Goal: Use online tool/utility: Utilize a website feature to perform a specific function

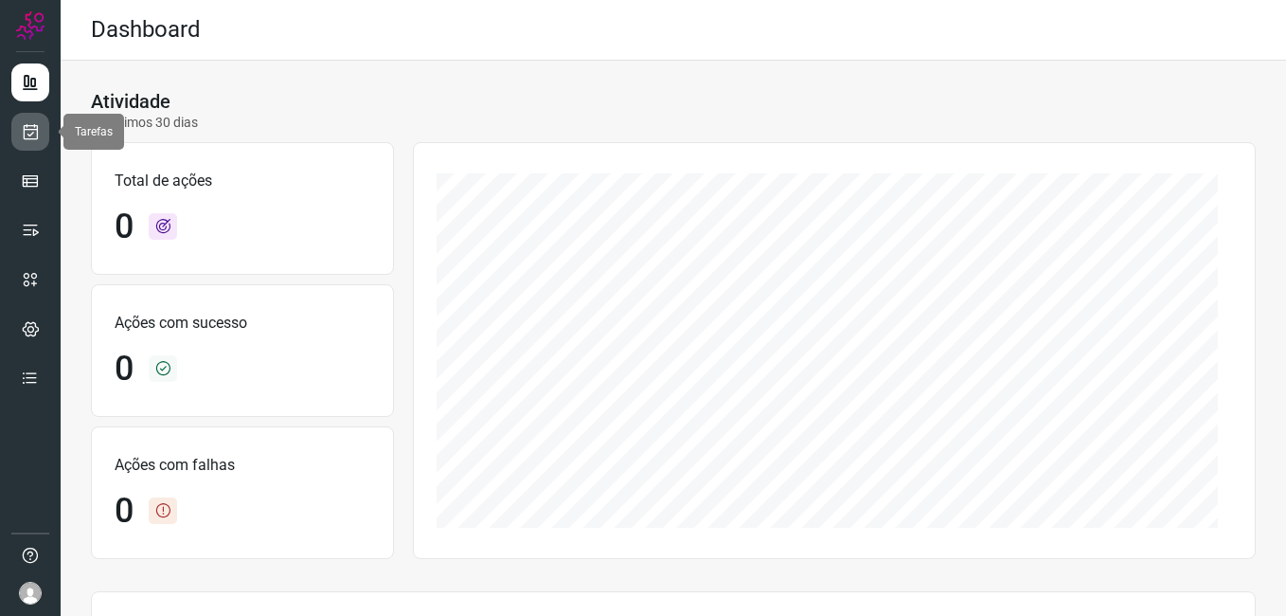
drag, startPoint x: 29, startPoint y: 143, endPoint x: 27, endPoint y: 119, distance: 23.8
click at [29, 143] on link at bounding box center [30, 132] width 38 height 38
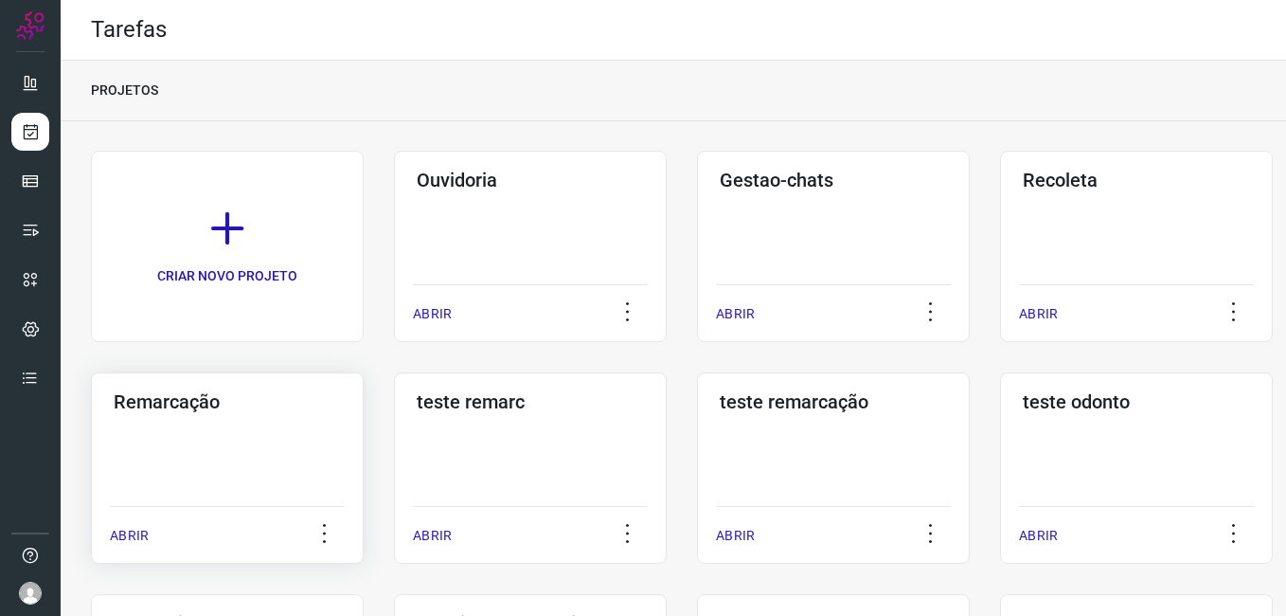
click at [262, 434] on div "Remarcação ABRIR" at bounding box center [227, 467] width 273 height 191
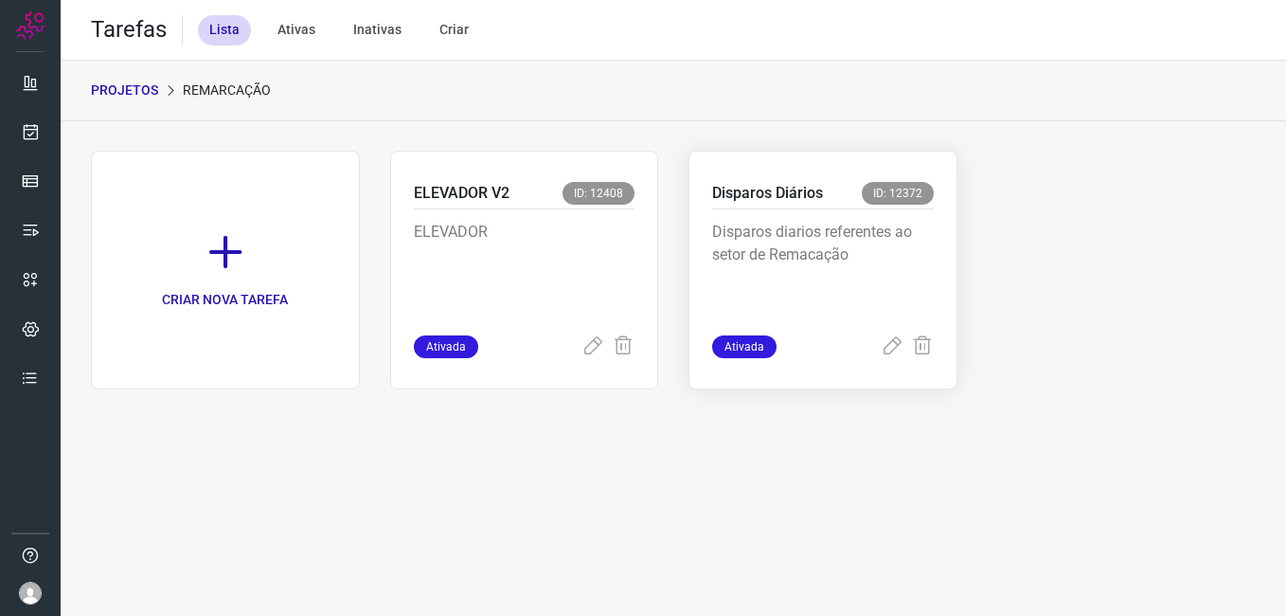
click at [782, 308] on p "Disparos diarios referentes ao setor de Remacação" at bounding box center [823, 268] width 222 height 95
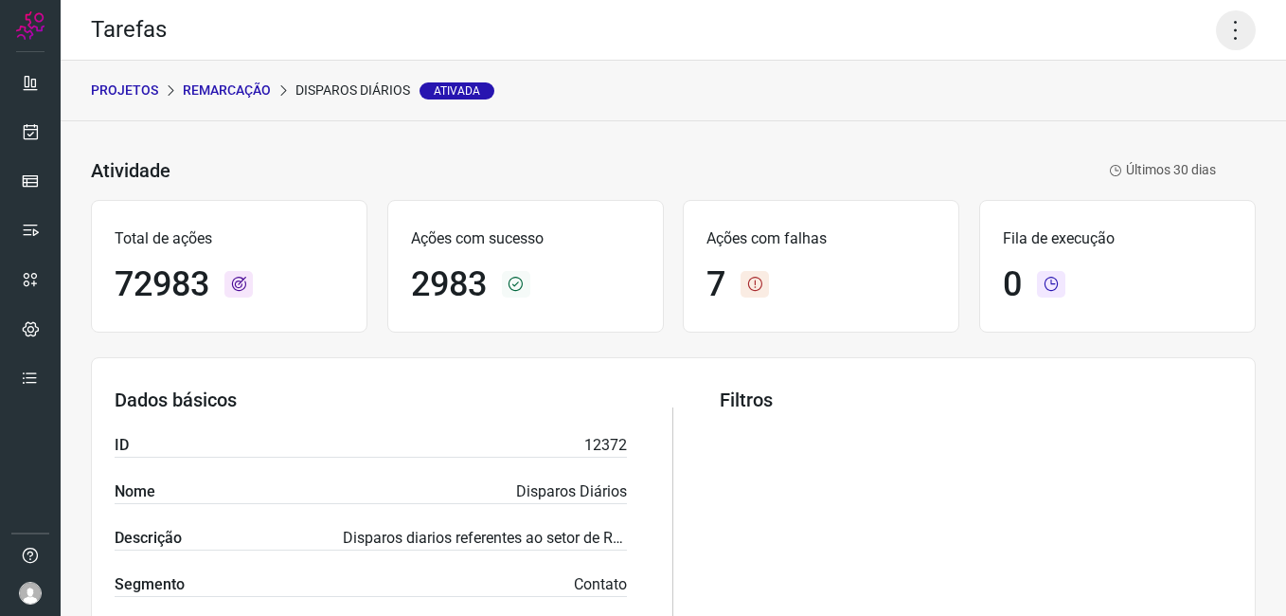
click at [1222, 49] on icon at bounding box center [1236, 30] width 40 height 40
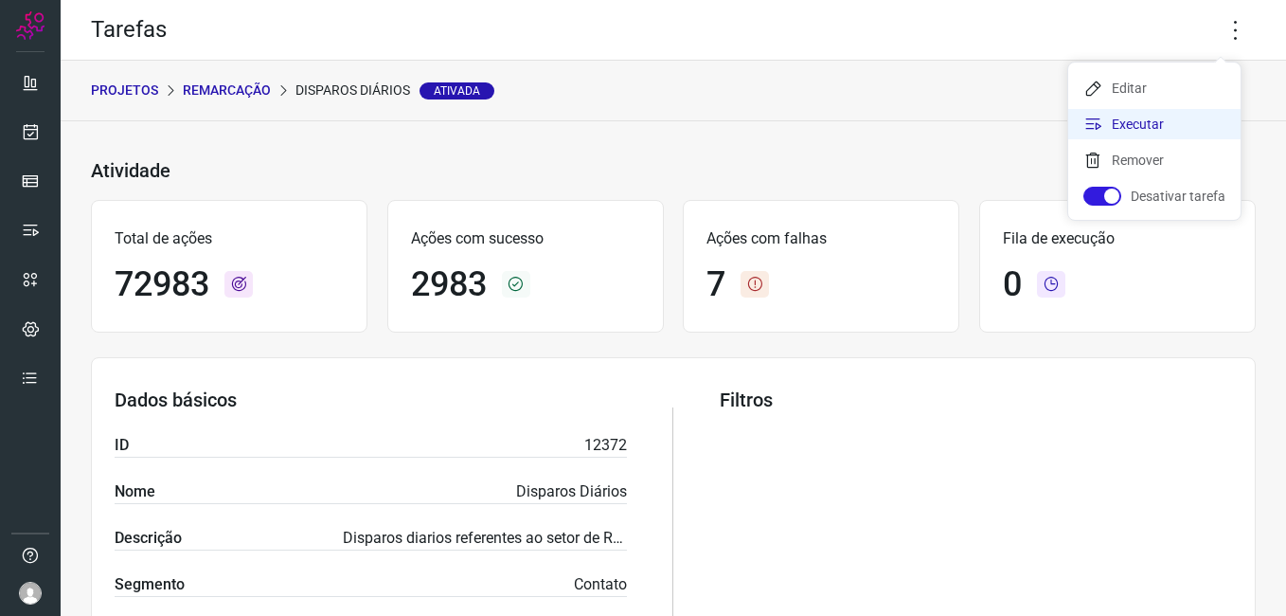
click at [1155, 121] on li "Executar" at bounding box center [1154, 124] width 172 height 30
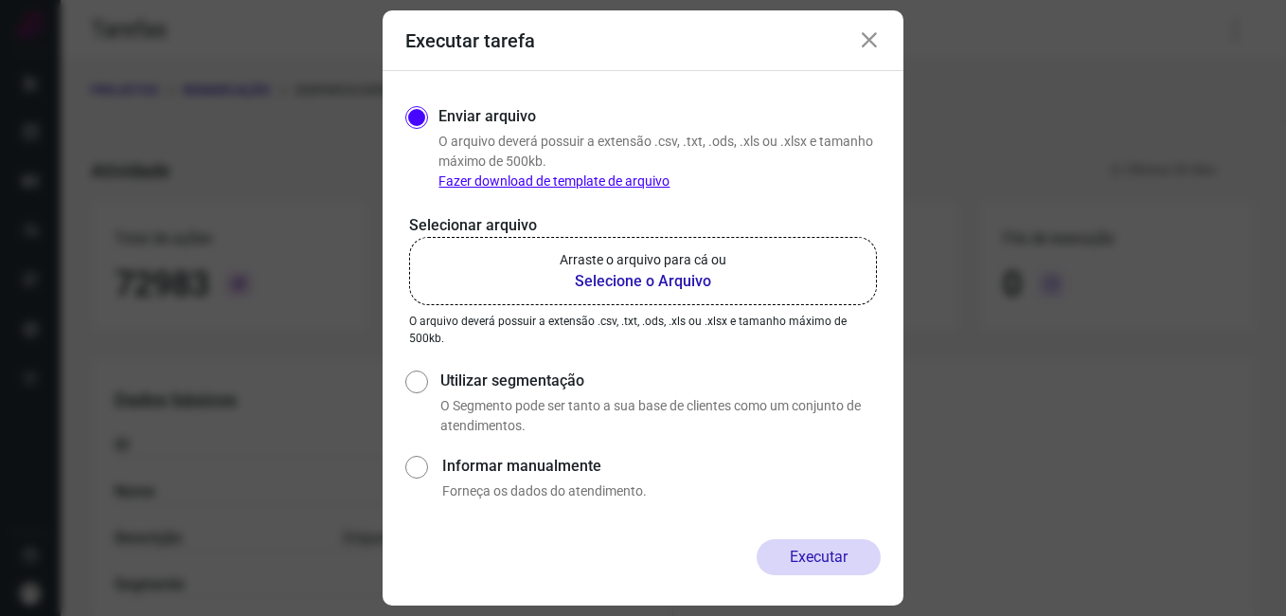
click at [641, 280] on b "Selecione o Arquivo" at bounding box center [643, 281] width 167 height 23
click at [0, 0] on input "Arraste o arquivo para cá ou Selecione o Arquivo" at bounding box center [0, 0] width 0 height 0
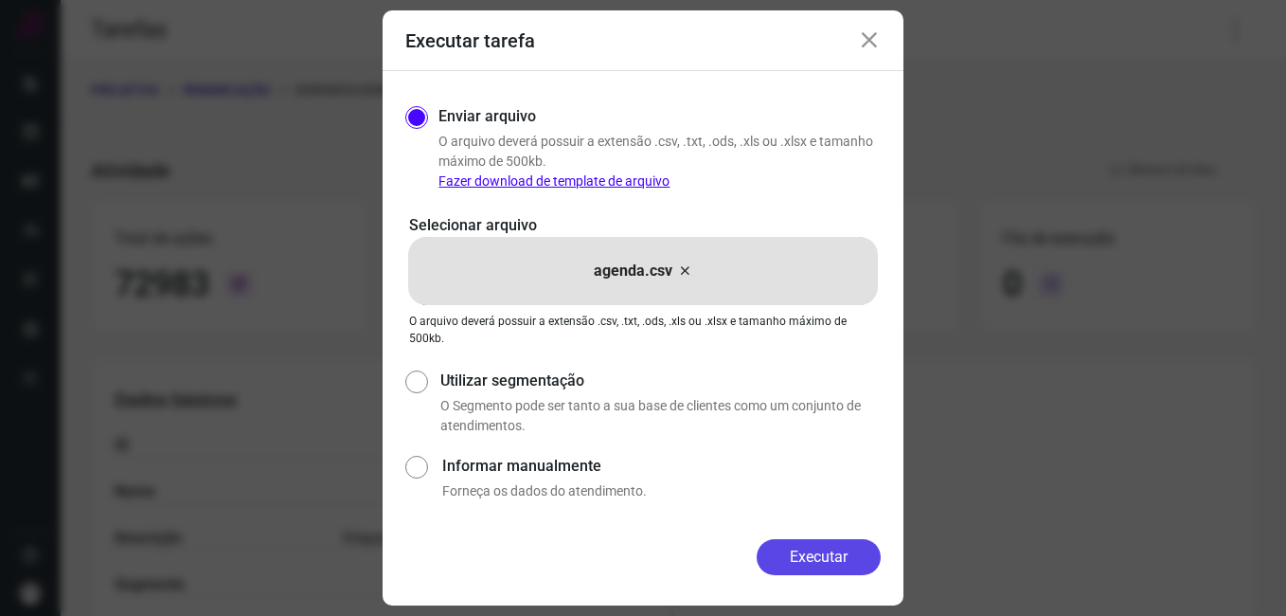
click at [826, 557] on button "Executar" at bounding box center [819, 557] width 124 height 36
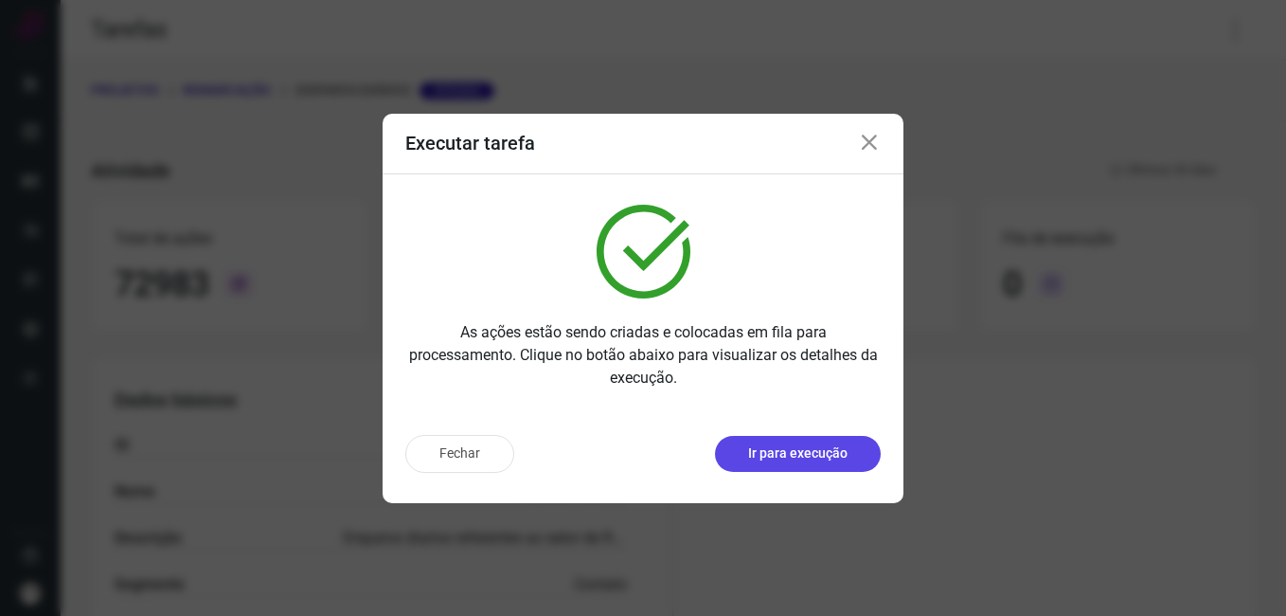
click at [761, 462] on p "Ir para execução" at bounding box center [797, 453] width 99 height 20
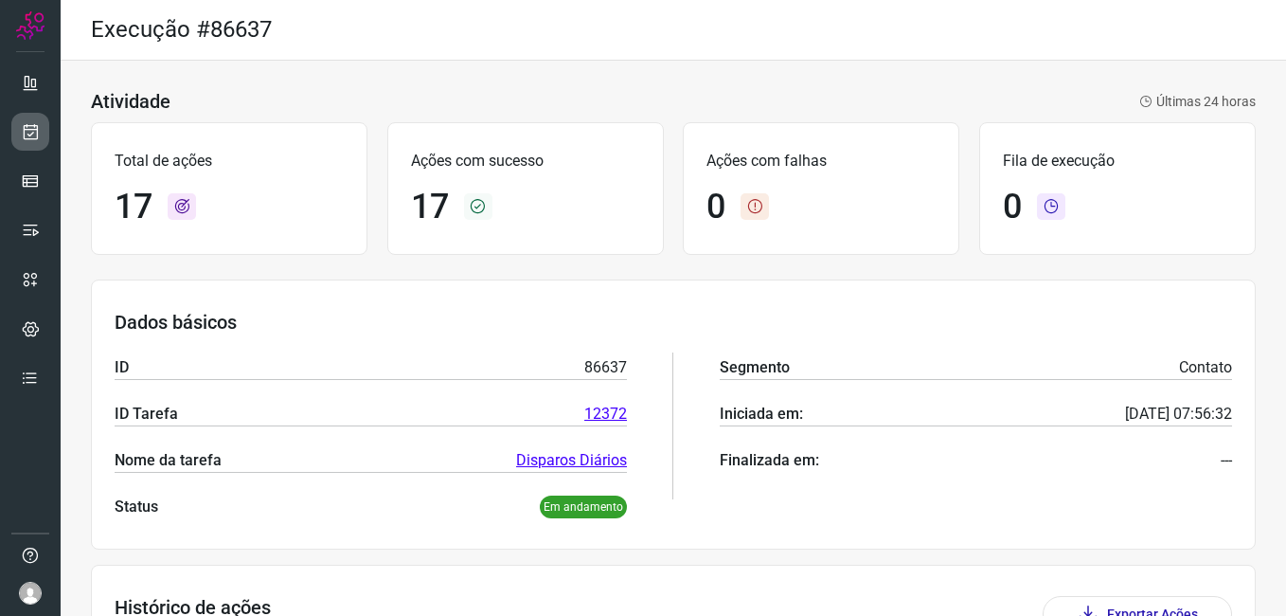
click at [26, 131] on icon at bounding box center [31, 131] width 20 height 19
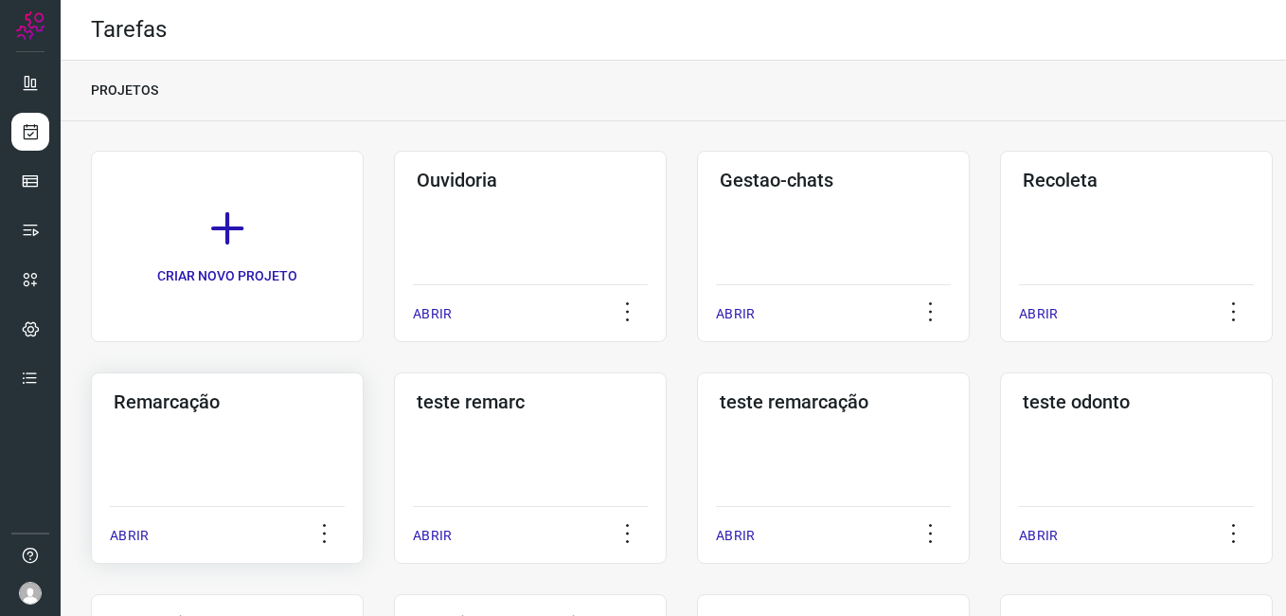
click at [283, 432] on div "Remarcação ABRIR" at bounding box center [227, 467] width 273 height 191
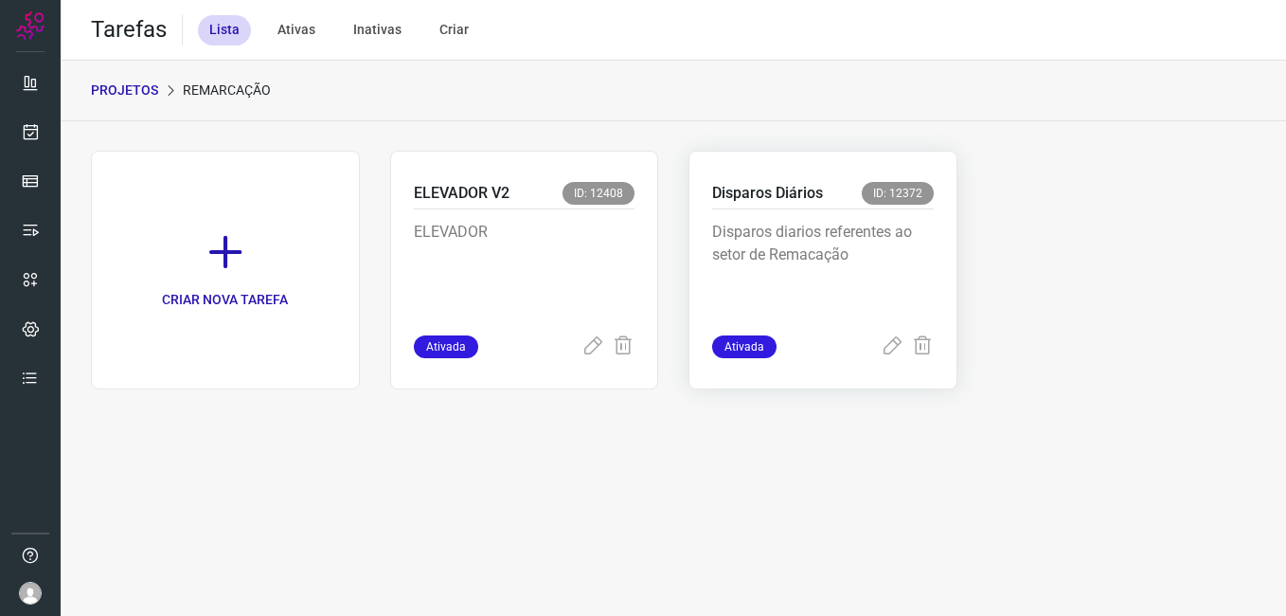
click at [806, 243] on p "Disparos diarios referentes ao setor de Remacação" at bounding box center [823, 268] width 222 height 95
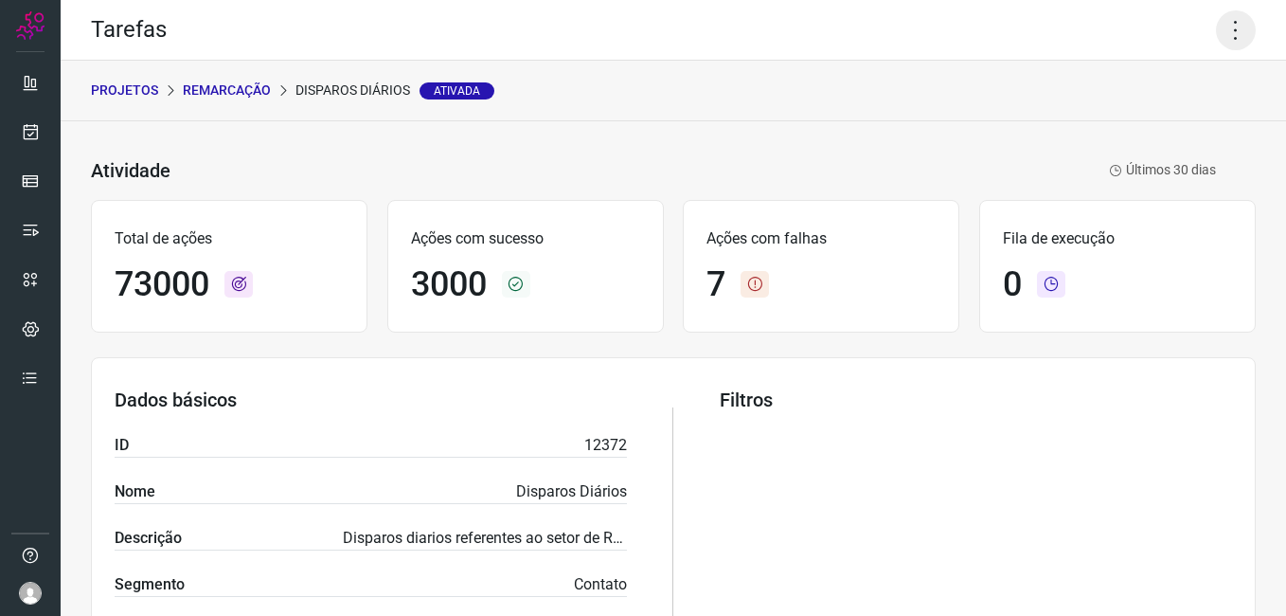
click at [1221, 40] on icon at bounding box center [1236, 30] width 40 height 40
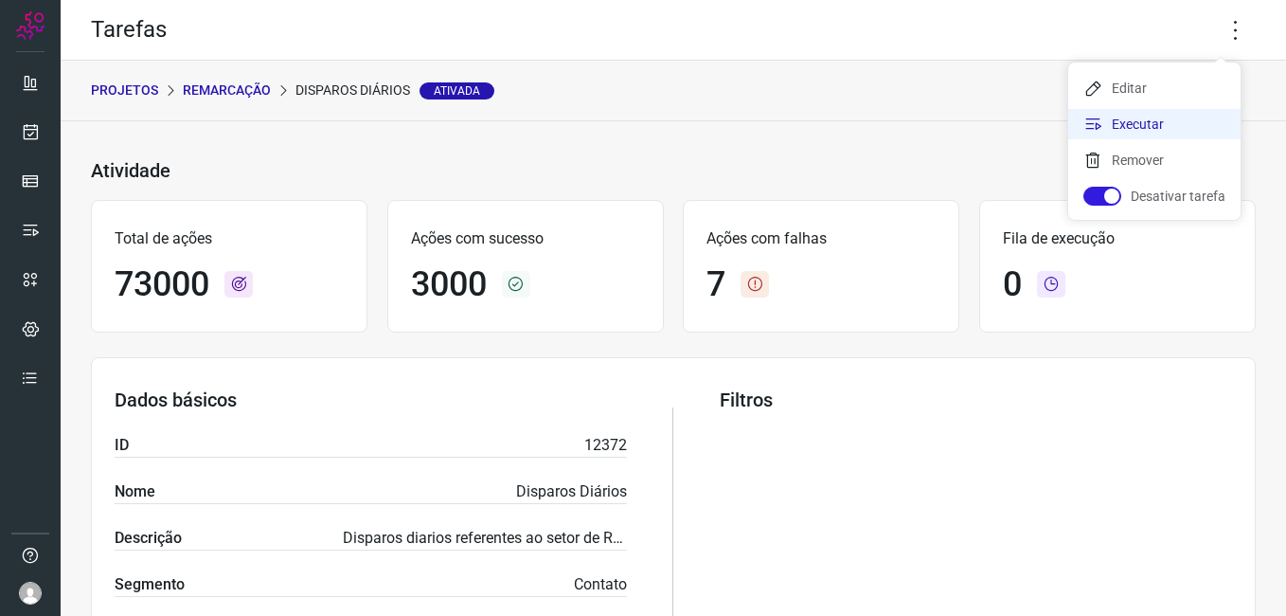
click at [1175, 121] on li "Executar" at bounding box center [1154, 124] width 172 height 30
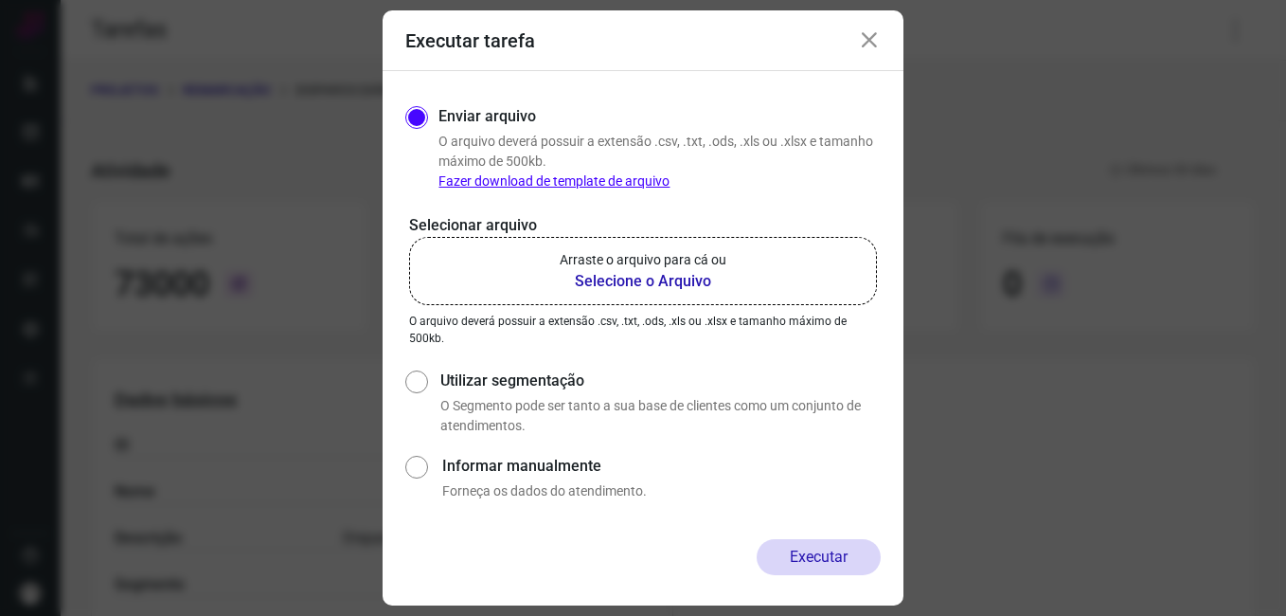
click at [703, 284] on b "Selecione o Arquivo" at bounding box center [643, 281] width 167 height 23
click at [0, 0] on input "Arraste o arquivo para cá ou Selecione o Arquivo" at bounding box center [0, 0] width 0 height 0
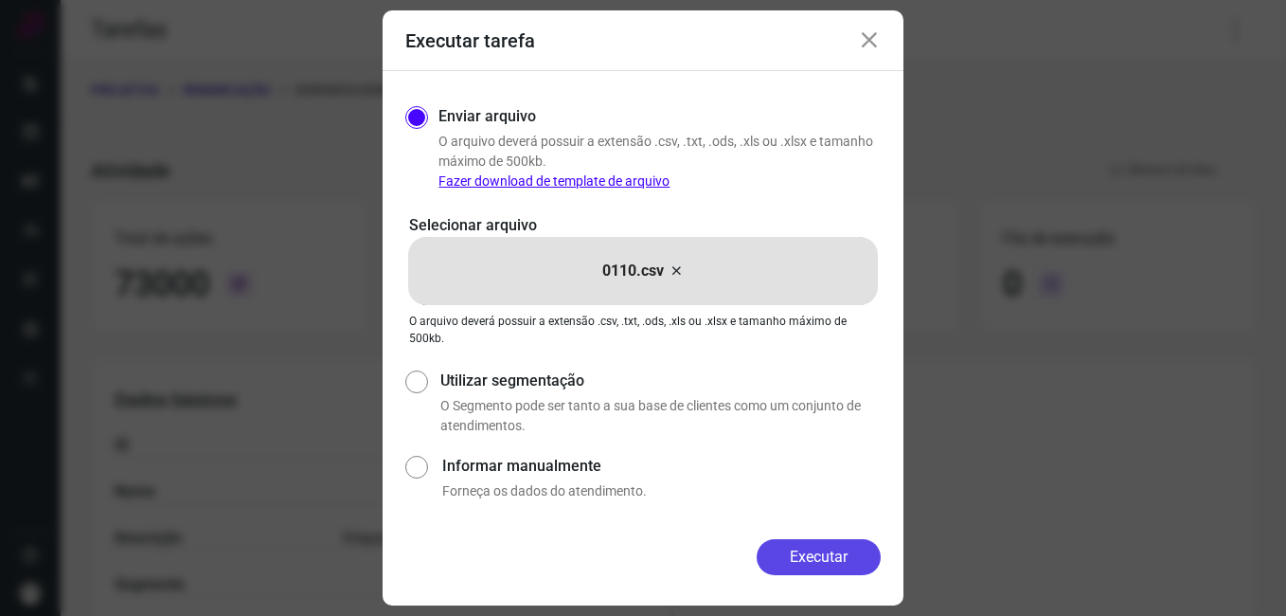
click at [802, 556] on button "Executar" at bounding box center [819, 557] width 124 height 36
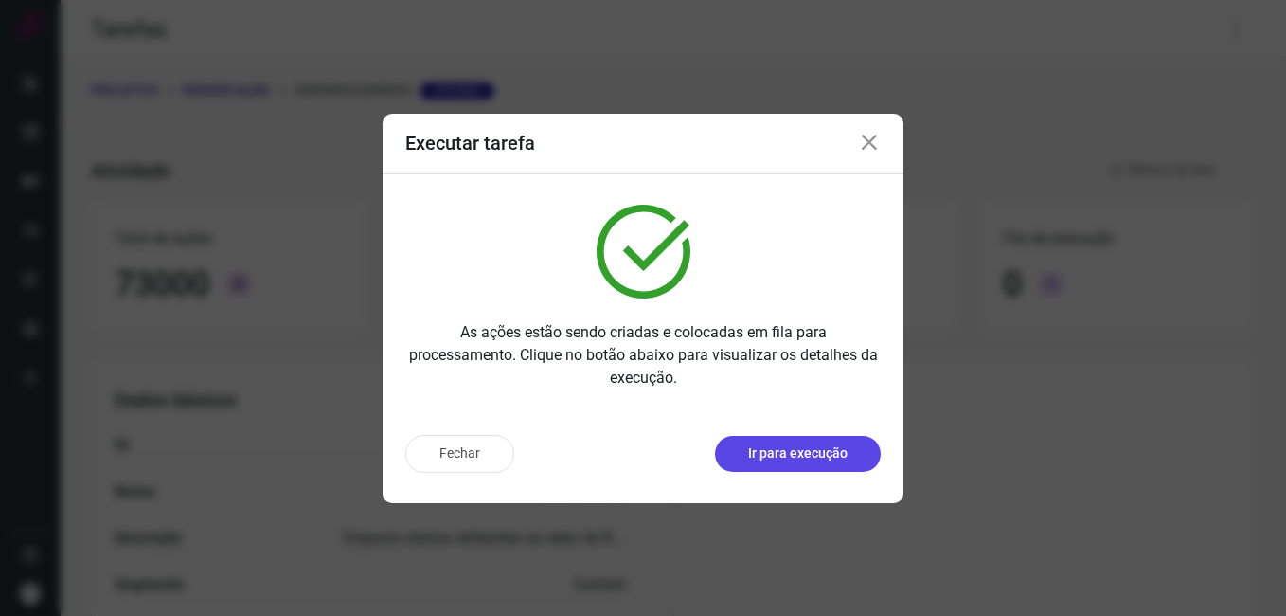
click at [816, 444] on p "Ir para execução" at bounding box center [797, 453] width 99 height 20
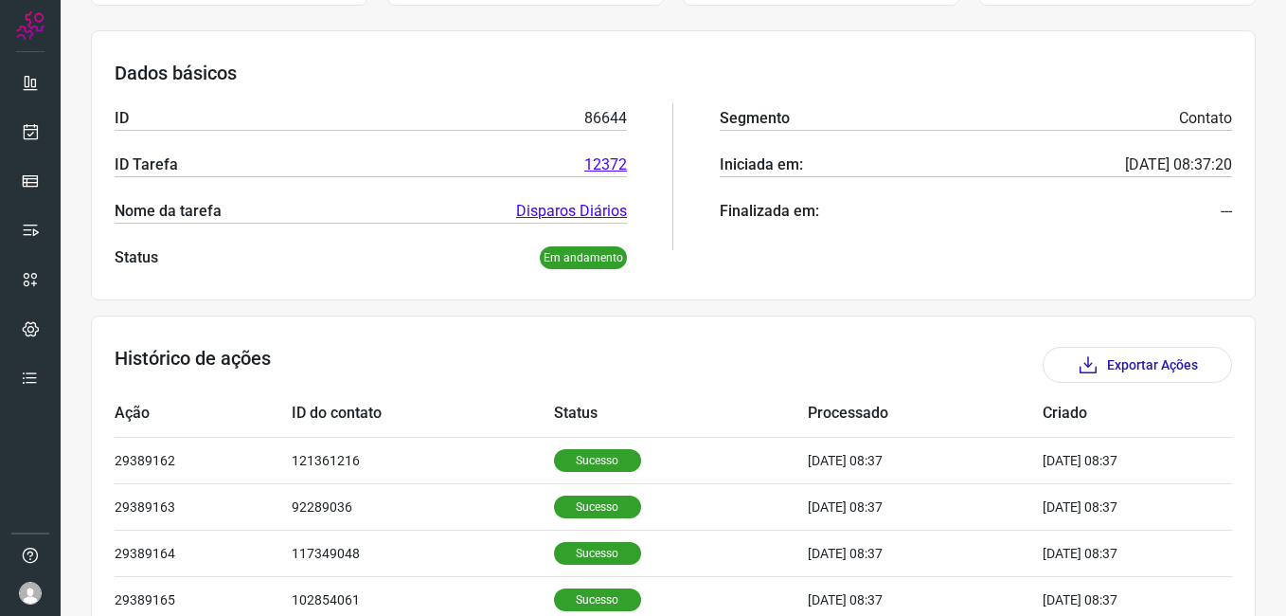
scroll to position [379, 0]
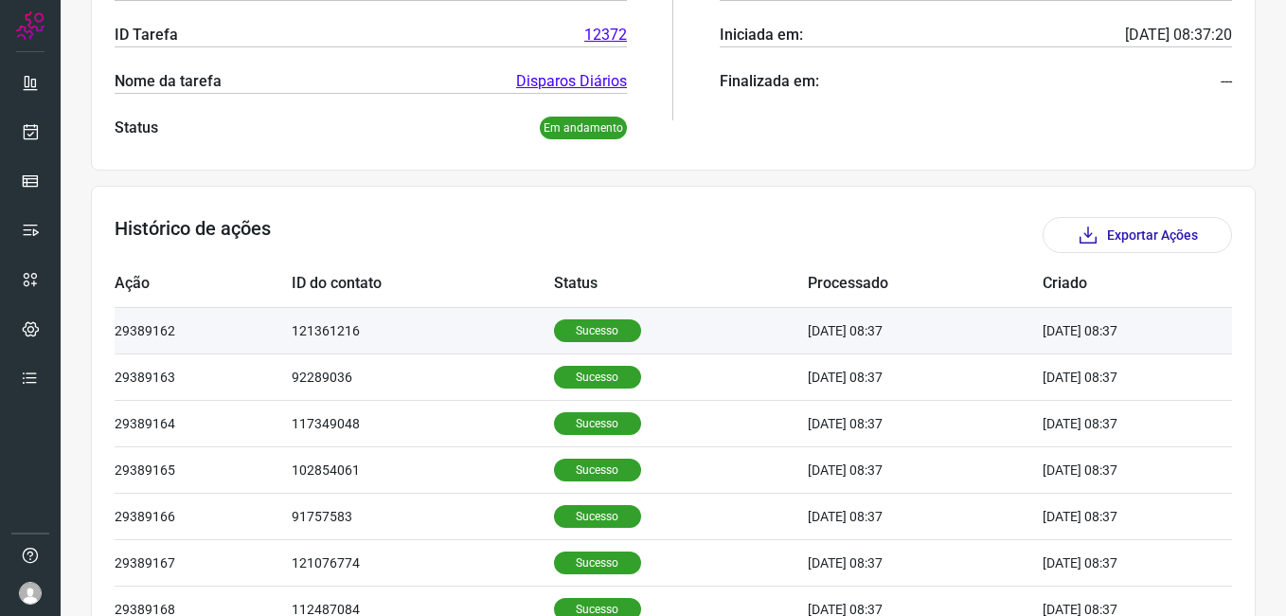
click at [579, 328] on p "Sucesso" at bounding box center [597, 330] width 87 height 23
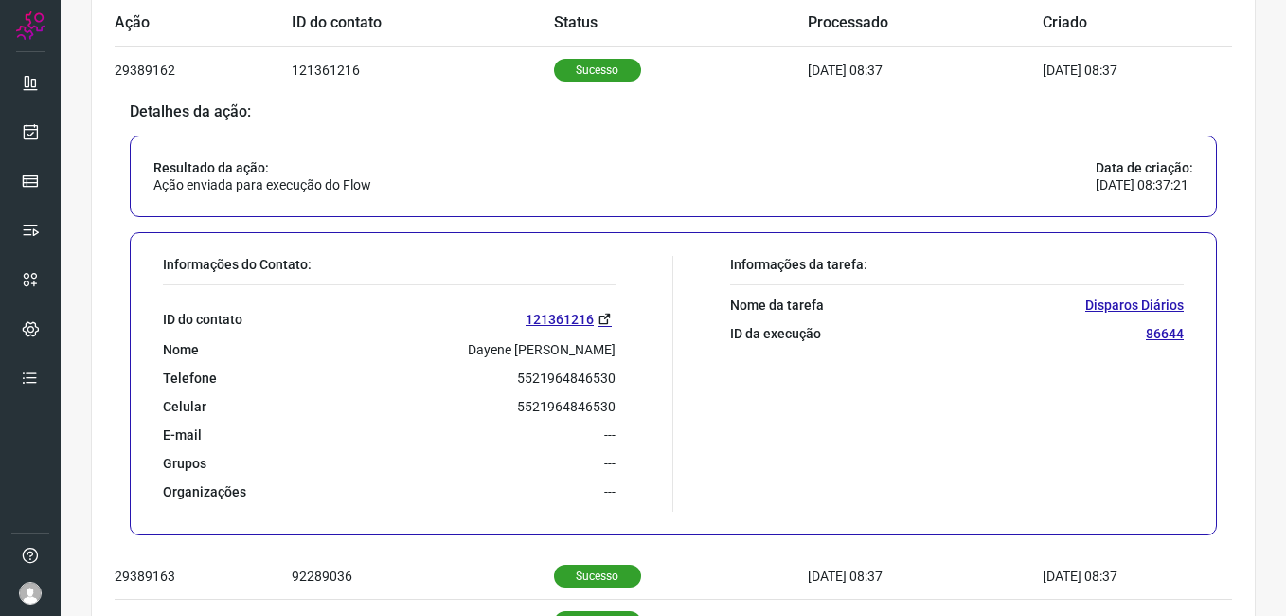
scroll to position [663, 0]
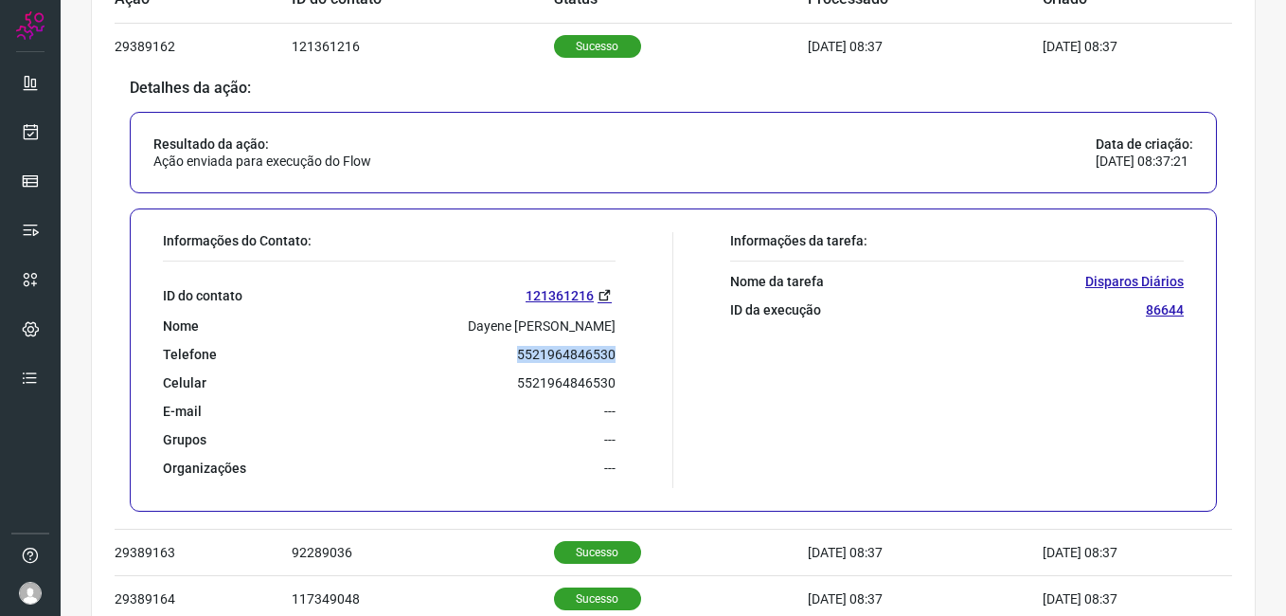
drag, startPoint x: 512, startPoint y: 350, endPoint x: 611, endPoint y: 359, distance: 98.9
click at [611, 359] on div "Informações do Contato: ID do contato 121361216 Nome Dayene D. S. Dias Telefone…" at bounding box center [413, 360] width 520 height 256
drag, startPoint x: 611, startPoint y: 359, endPoint x: 561, endPoint y: 351, distance: 50.8
copy p "5521964846530"
click at [24, 140] on icon at bounding box center [31, 131] width 20 height 19
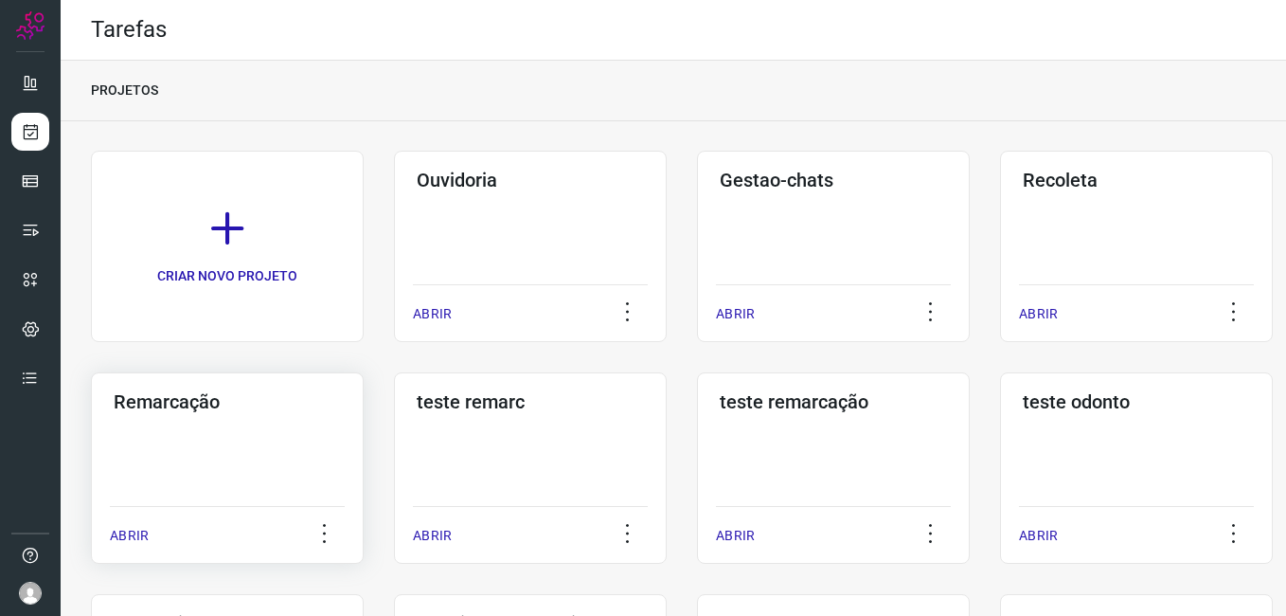
click at [192, 434] on div "Remarcação ABRIR" at bounding box center [227, 467] width 273 height 191
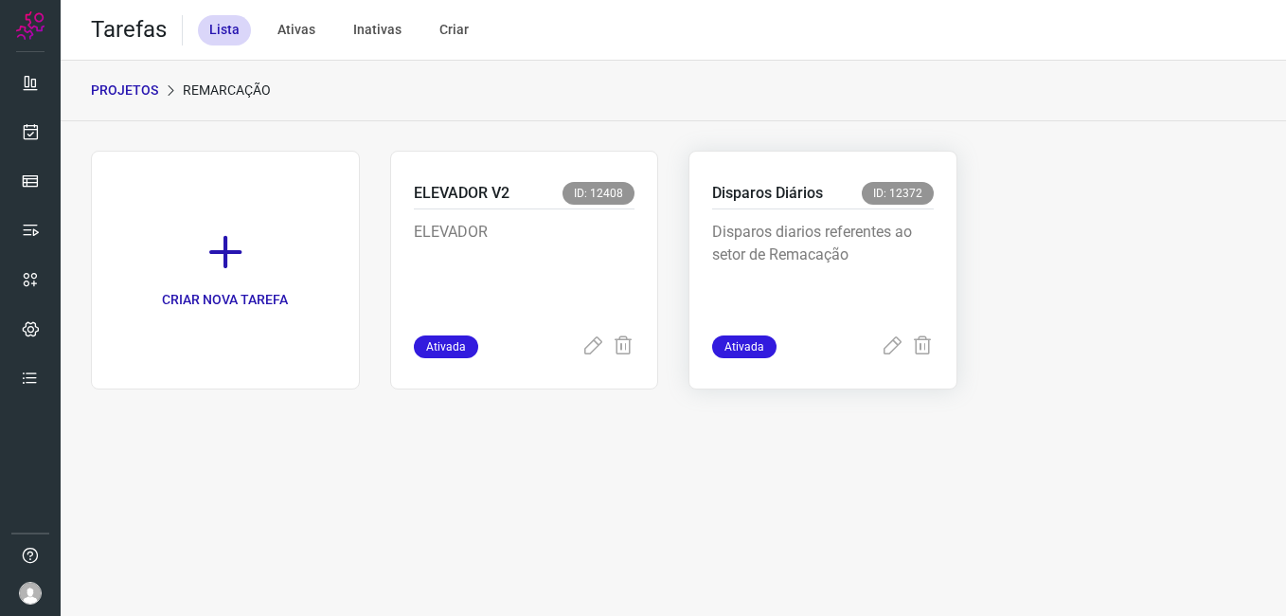
click at [808, 254] on p "Disparos diarios referentes ao setor de Remacação" at bounding box center [823, 268] width 222 height 95
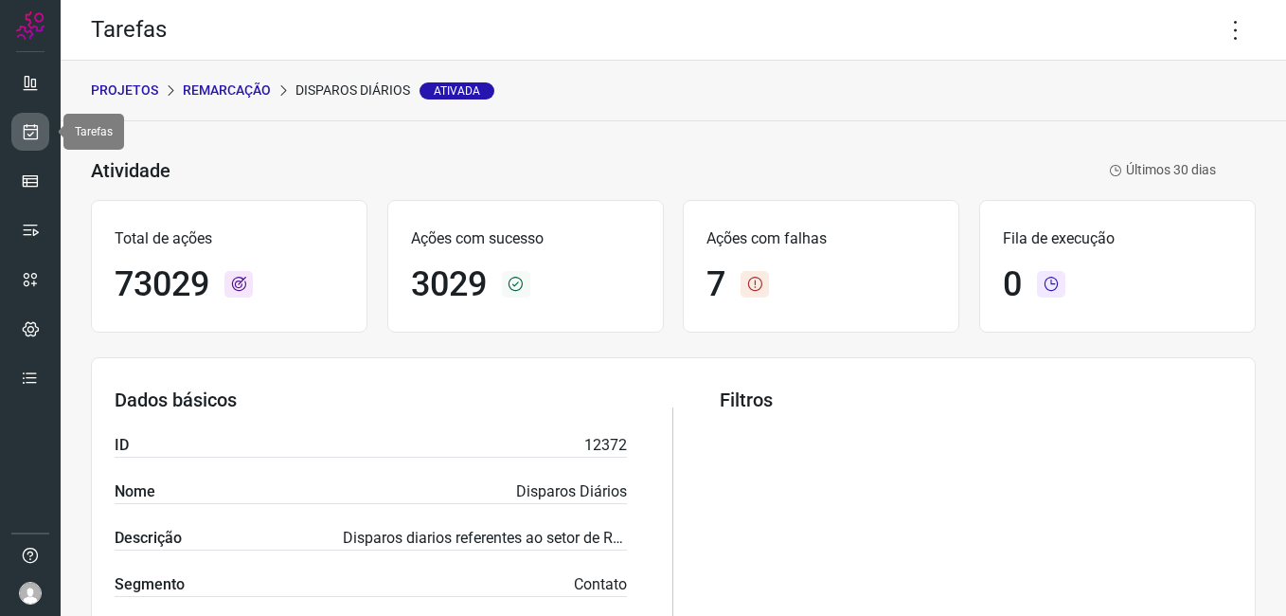
click at [28, 135] on icon at bounding box center [31, 131] width 20 height 19
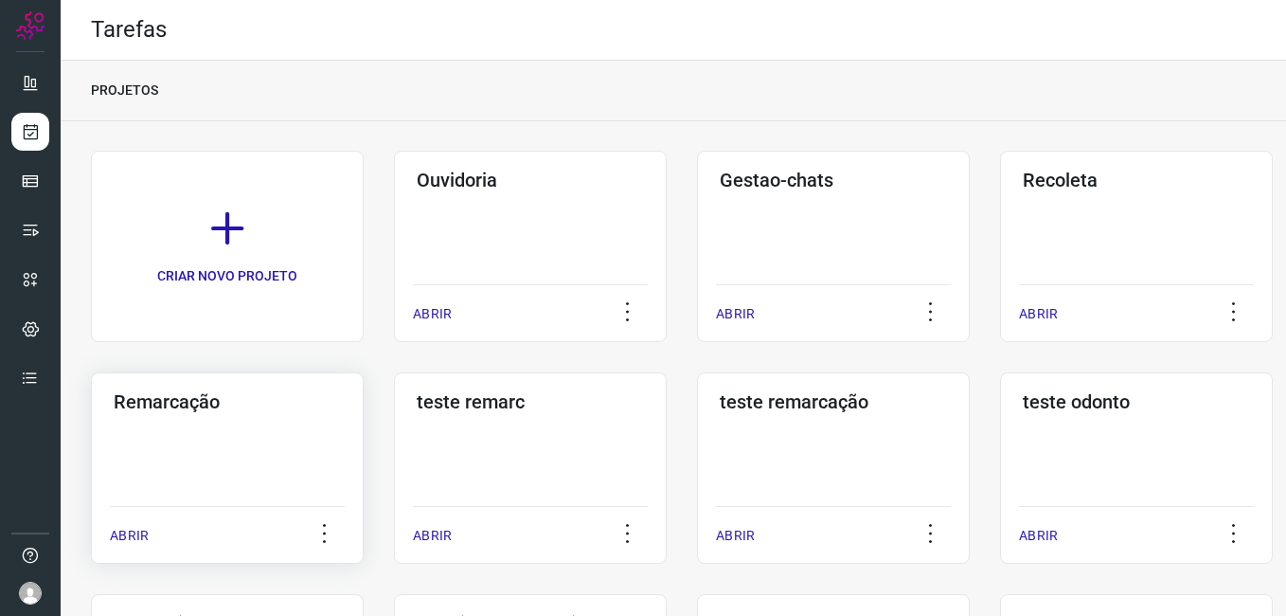
click at [195, 388] on div "Remarcação" at bounding box center [227, 398] width 235 height 30
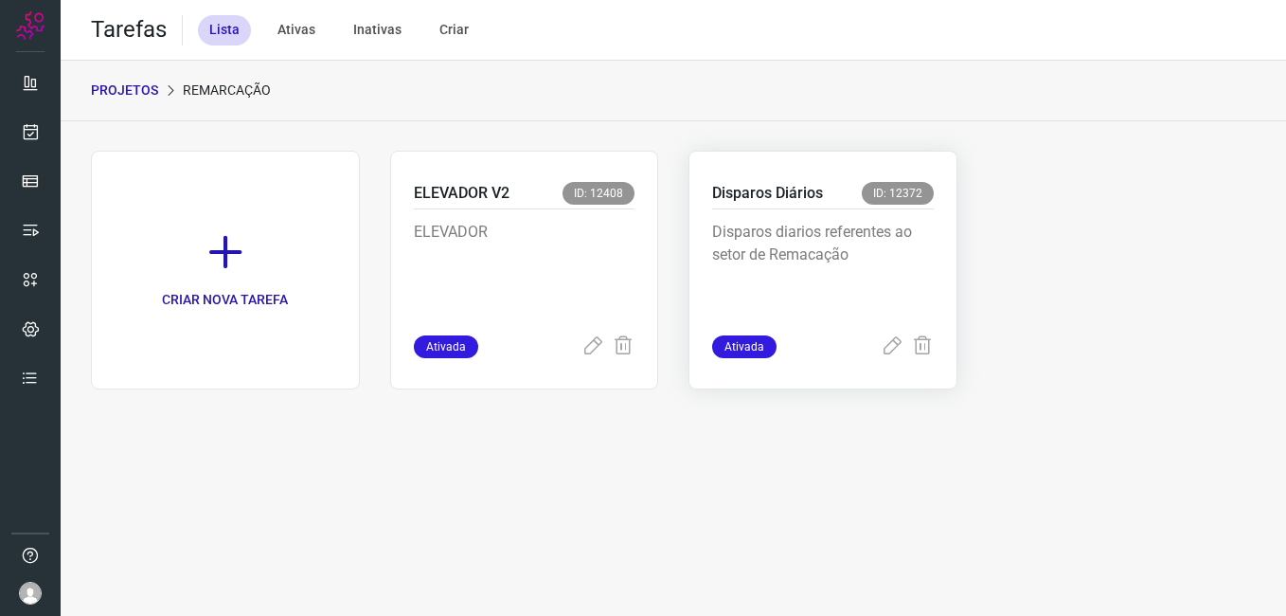
click at [778, 256] on p "Disparos diarios referentes ao setor de Remacação" at bounding box center [823, 268] width 222 height 95
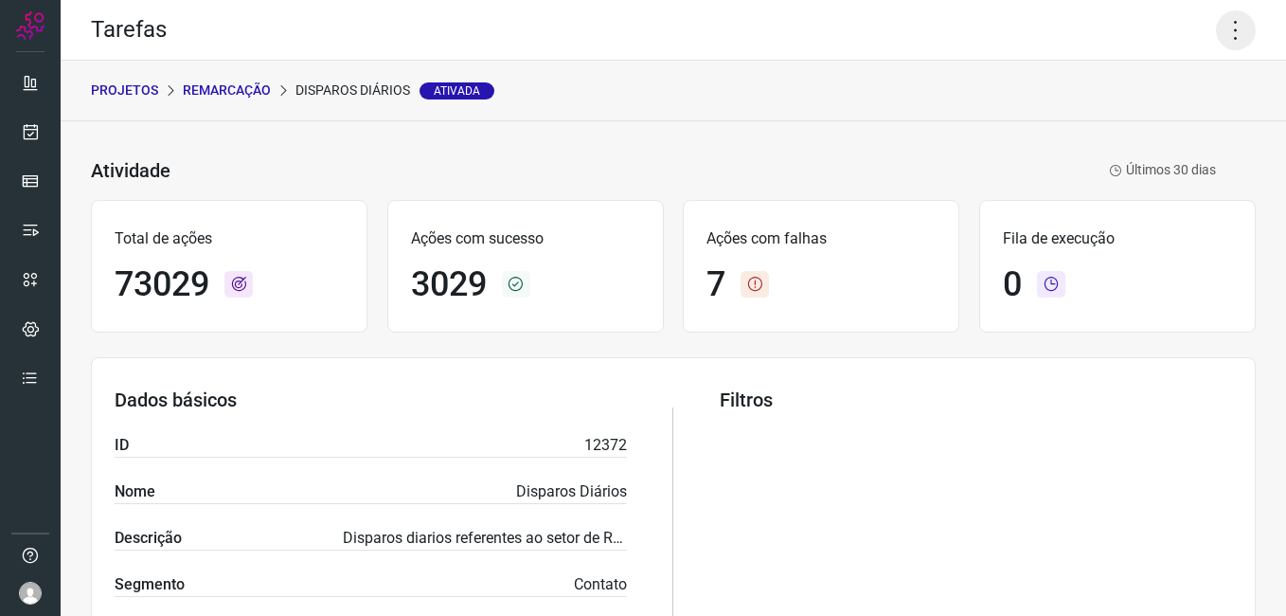
click at [1219, 42] on icon at bounding box center [1236, 30] width 40 height 40
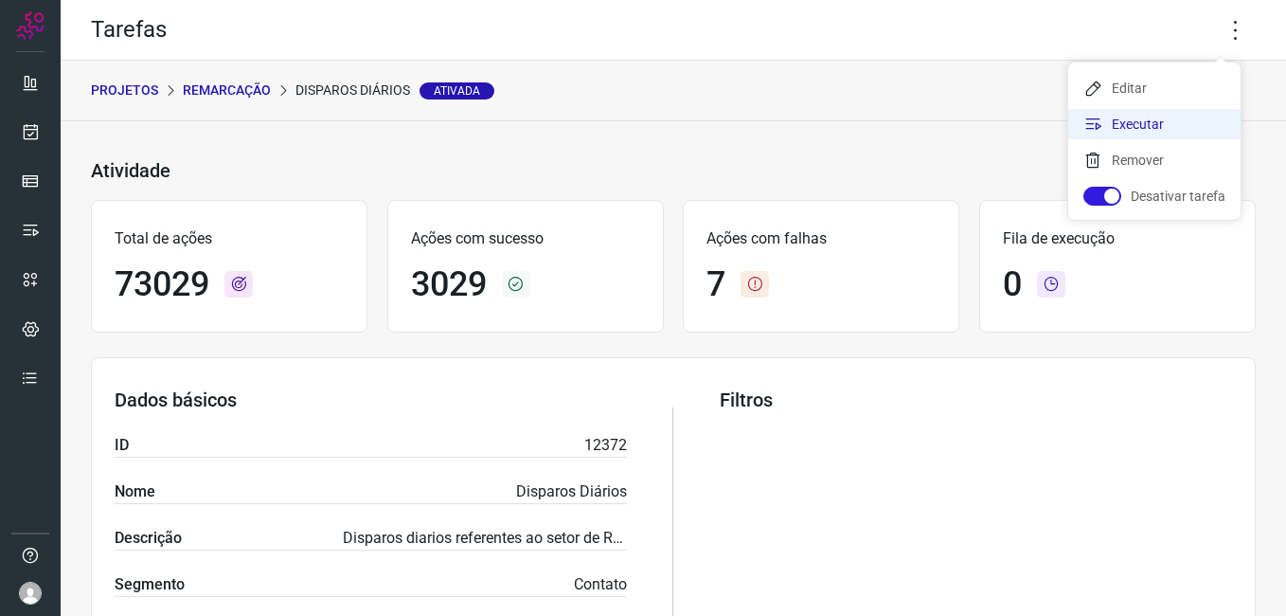
click at [1164, 130] on li "Executar" at bounding box center [1154, 124] width 172 height 30
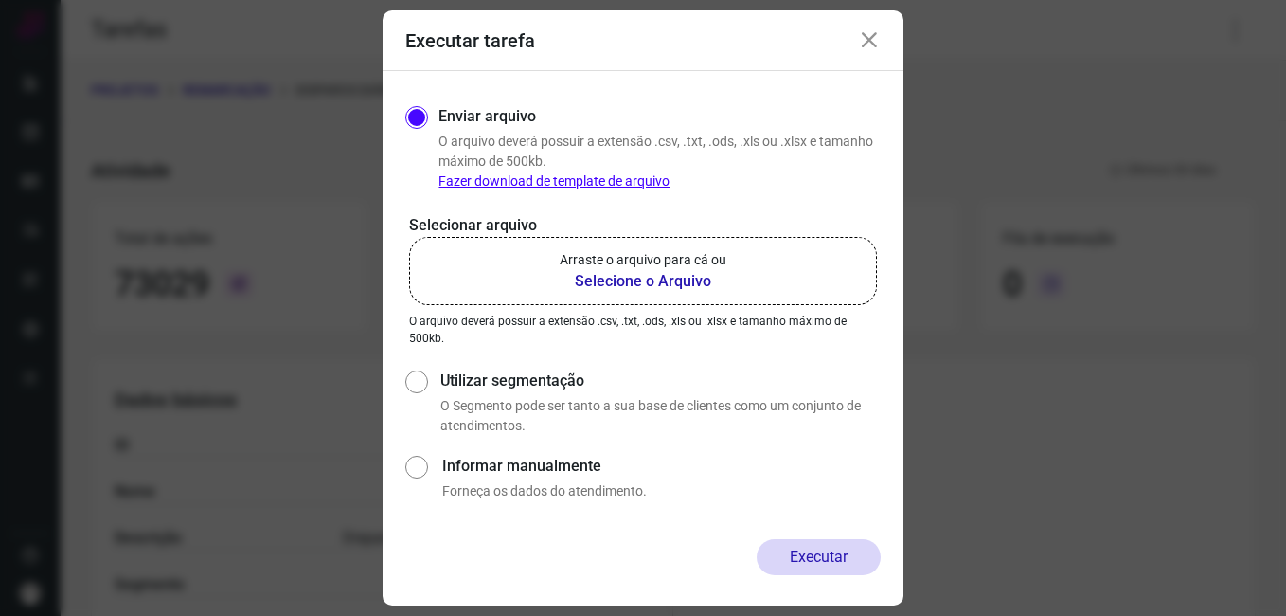
click at [682, 268] on p "Arraste o arquivo para cá ou" at bounding box center [643, 260] width 167 height 20
click at [0, 0] on input "Arraste o arquivo para cá ou Selecione o Arquivo" at bounding box center [0, 0] width 0 height 0
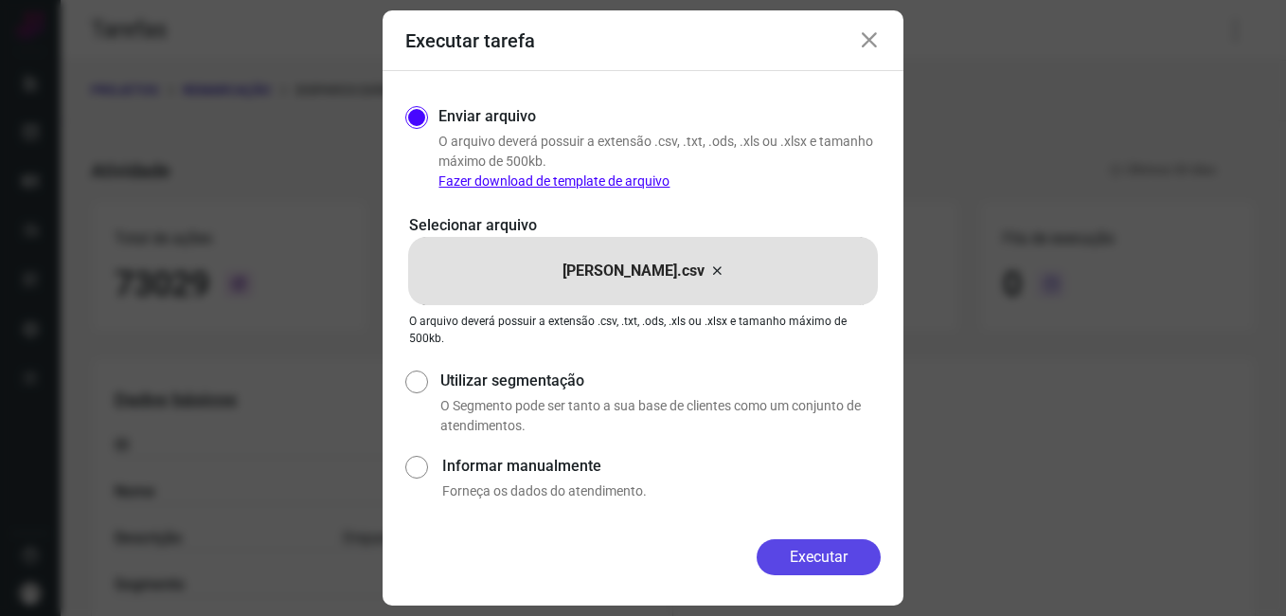
click at [789, 553] on button "Executar" at bounding box center [819, 557] width 124 height 36
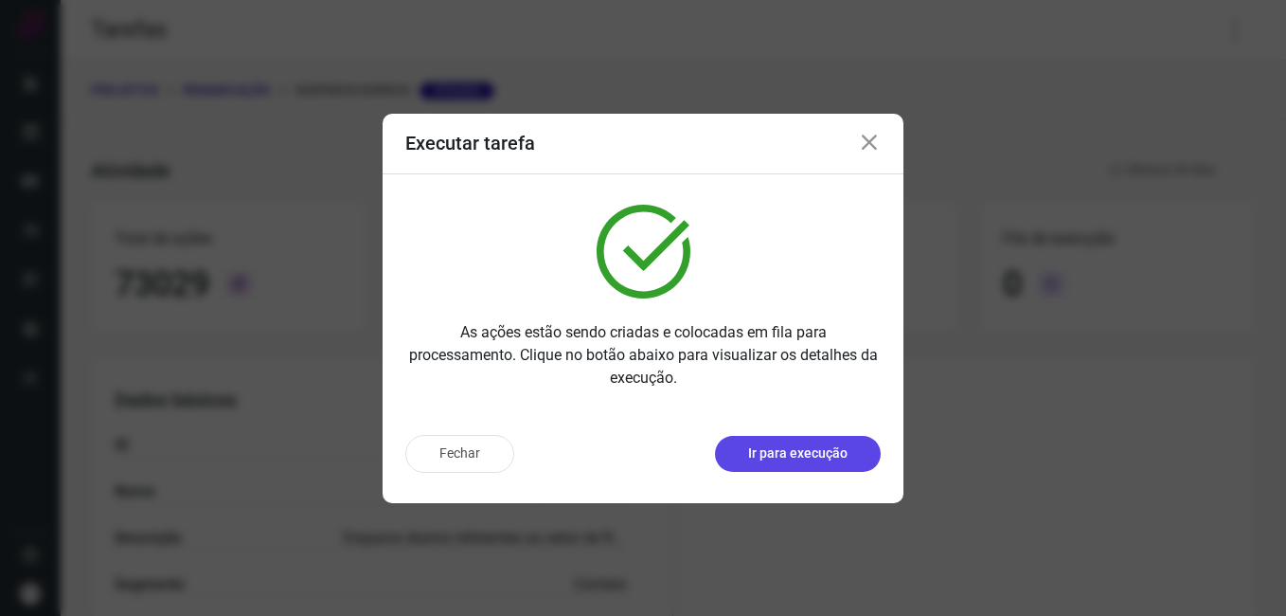
click at [810, 463] on button "Ir para execução" at bounding box center [798, 454] width 166 height 36
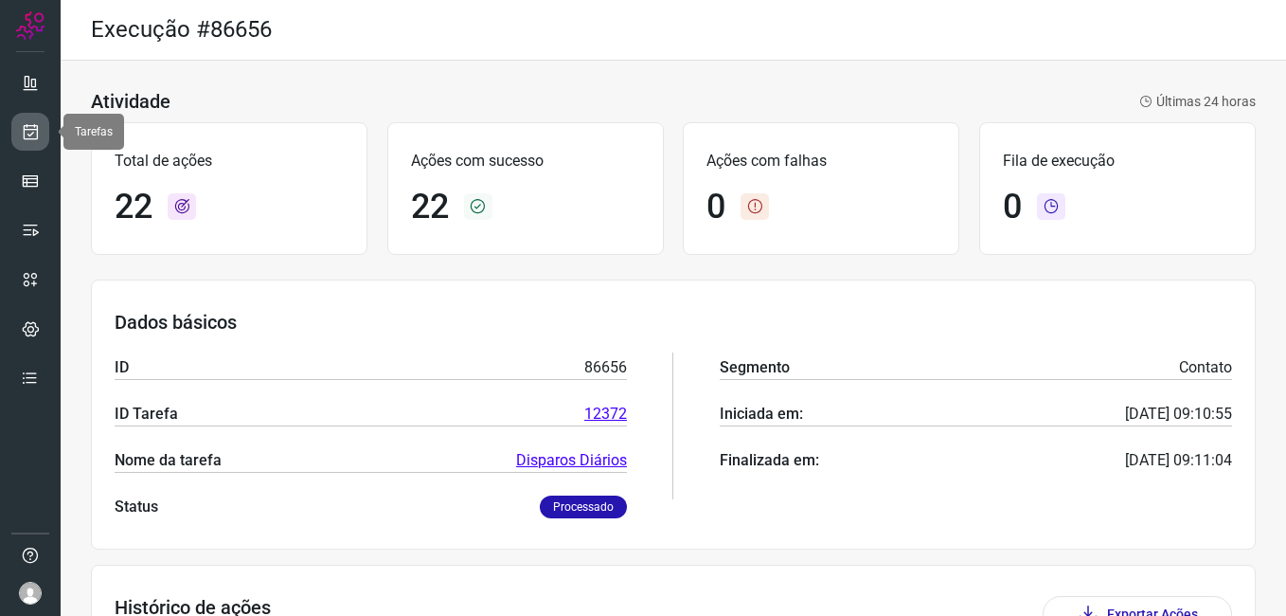
click at [31, 130] on icon at bounding box center [31, 131] width 20 height 19
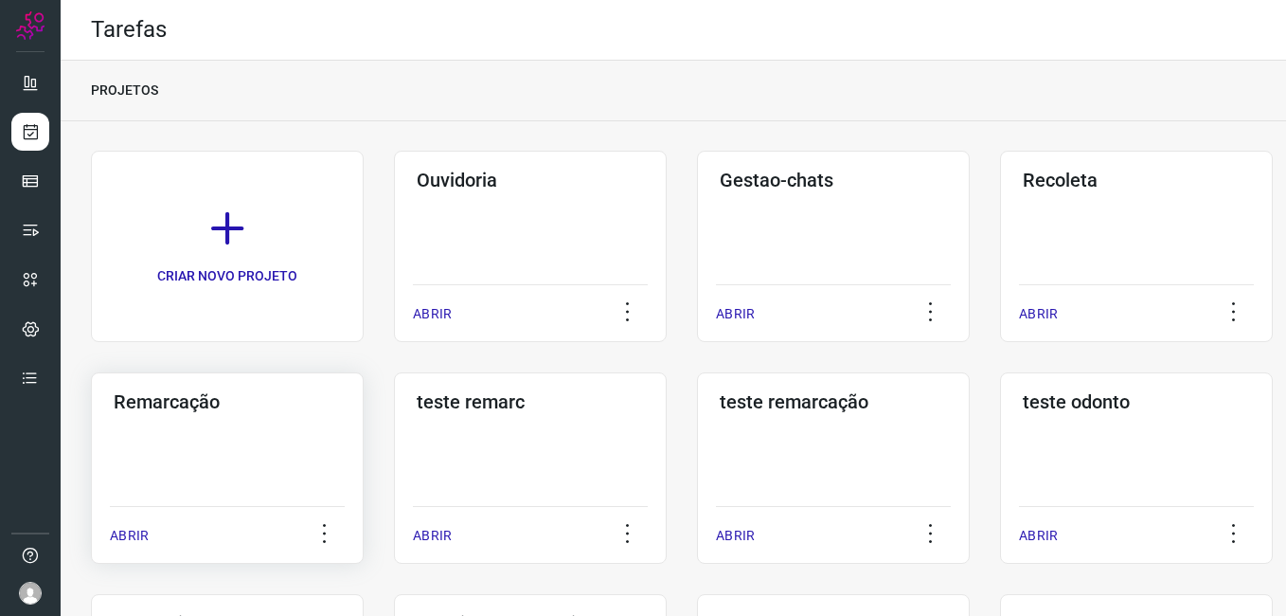
click at [209, 463] on div "Remarcação ABRIR" at bounding box center [227, 467] width 273 height 191
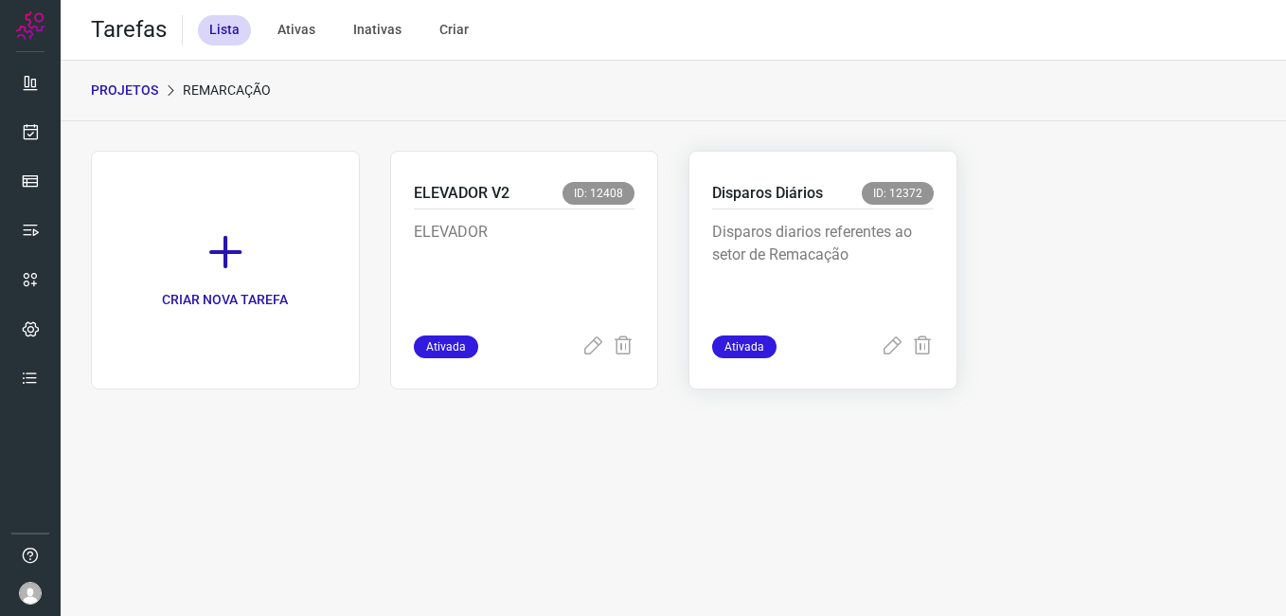
click at [861, 205] on div "Disparos Diários ID: 12372" at bounding box center [823, 195] width 222 height 27
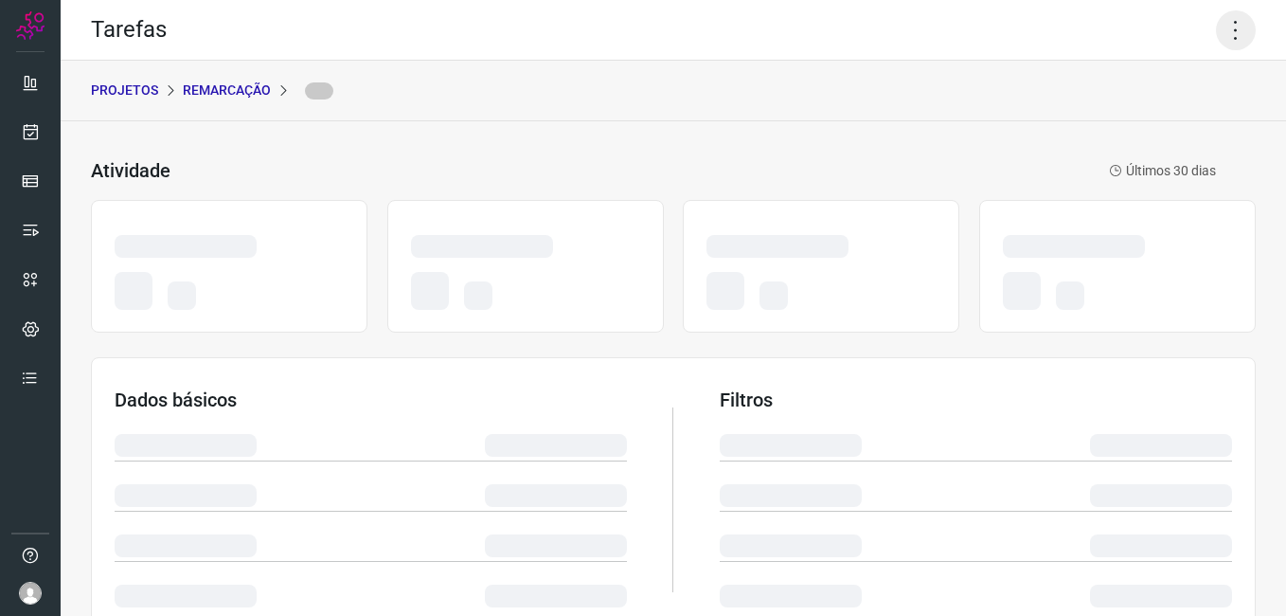
click at [1225, 37] on icon at bounding box center [1236, 30] width 40 height 40
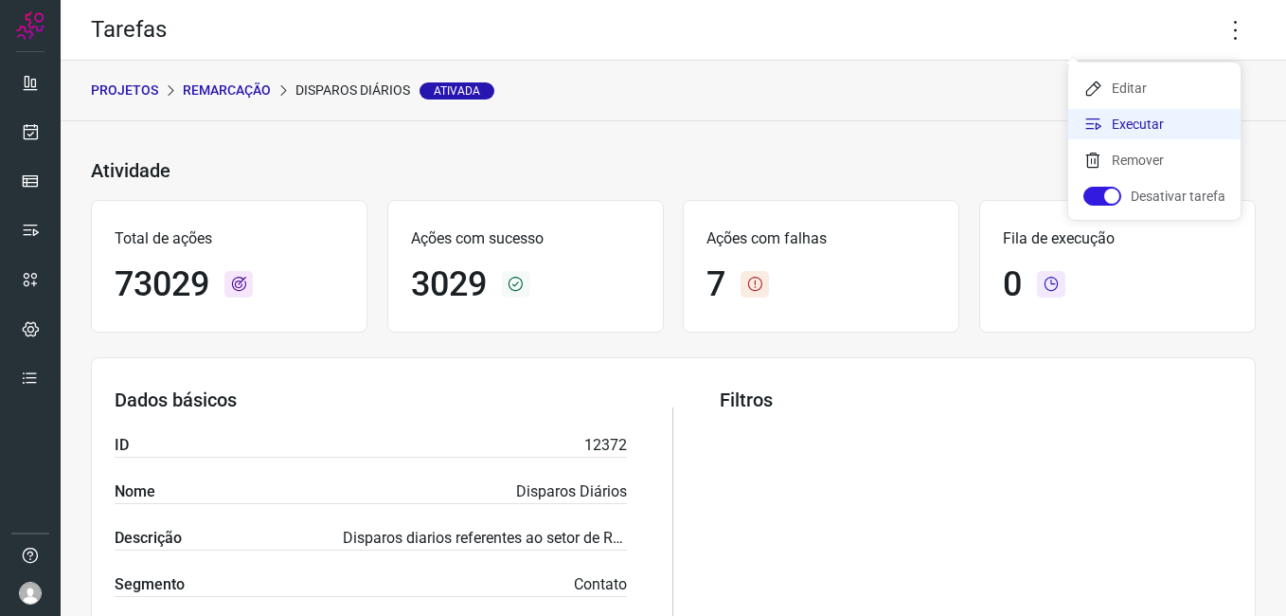
click at [1167, 117] on li "Executar" at bounding box center [1154, 124] width 172 height 30
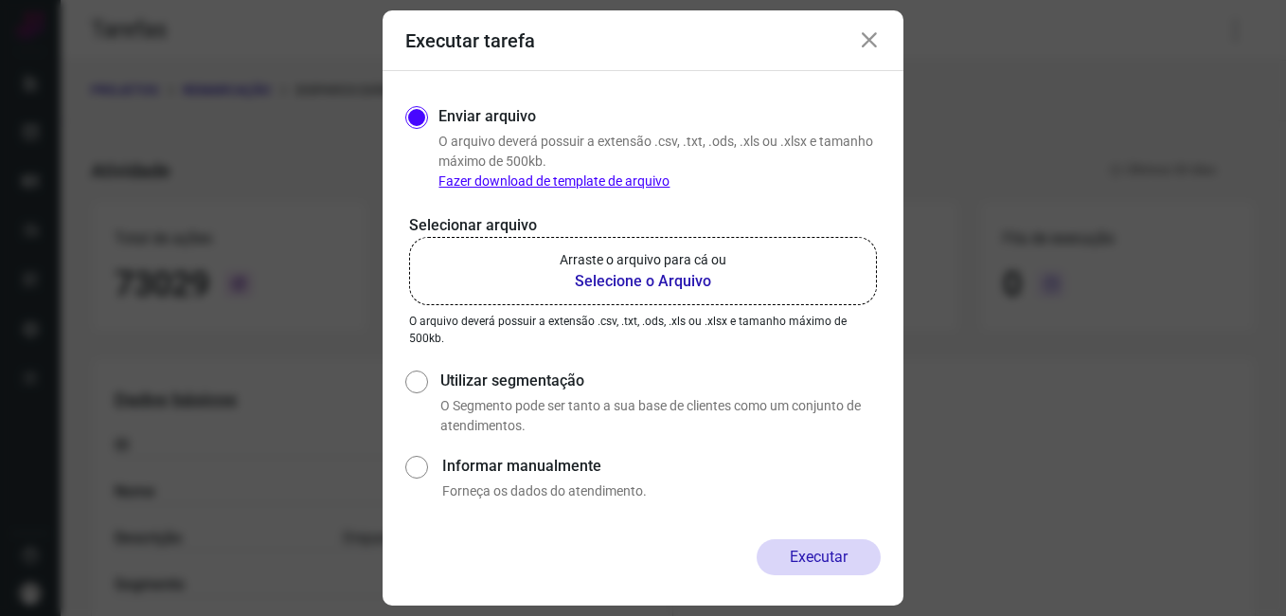
click at [643, 278] on b "Selecione o Arquivo" at bounding box center [643, 281] width 167 height 23
click at [0, 0] on input "Arraste o arquivo para cá ou Selecione o Arquivo" at bounding box center [0, 0] width 0 height 0
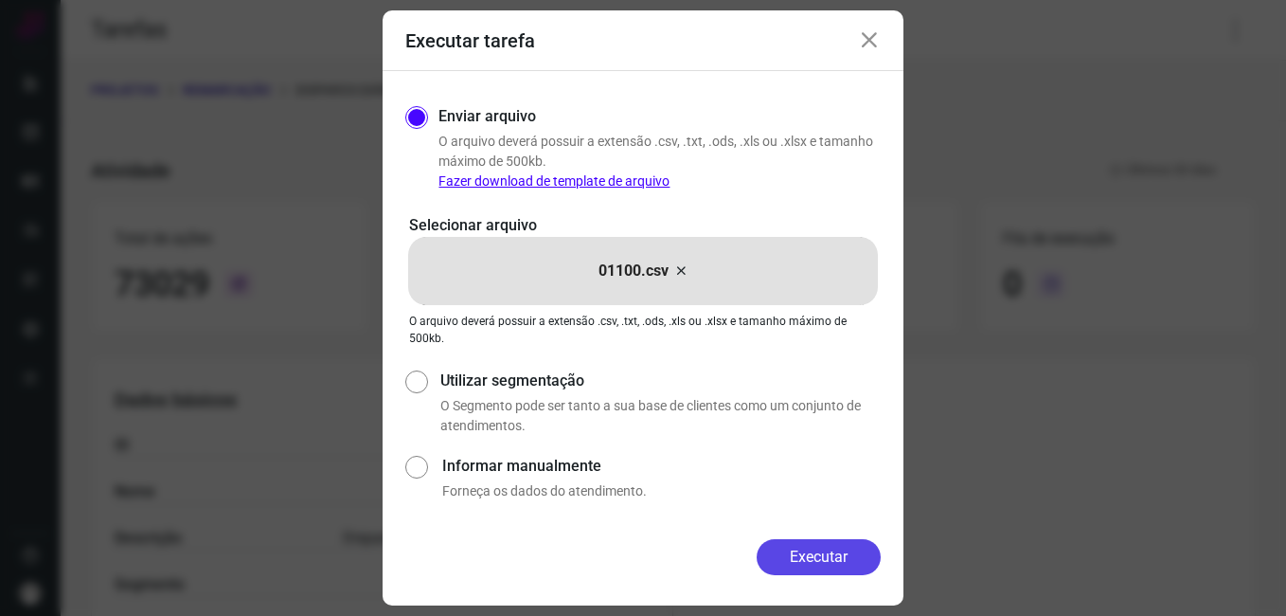
click at [812, 569] on button "Executar" at bounding box center [819, 557] width 124 height 36
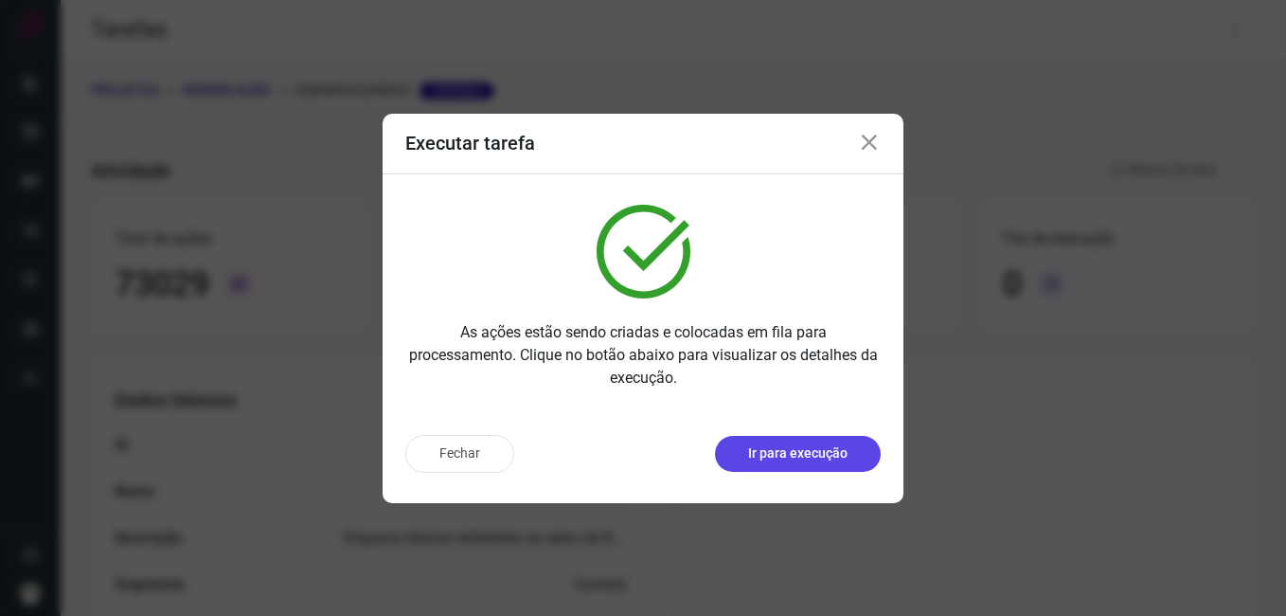
click at [780, 457] on p "Ir para execução" at bounding box center [797, 453] width 99 height 20
